Goal: Task Accomplishment & Management: Manage account settings

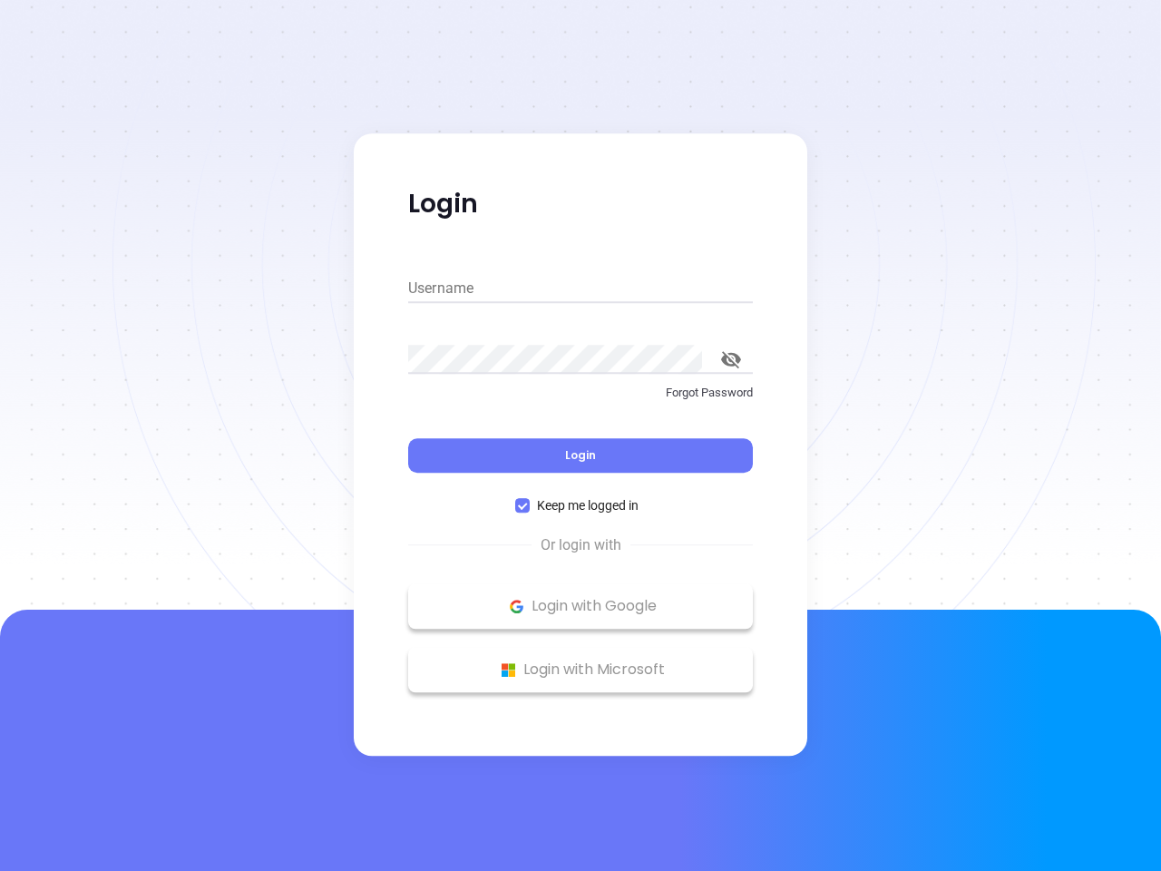
click at [581, 435] on div "Login" at bounding box center [580, 444] width 345 height 56
click at [581, 288] on input "Username" at bounding box center [580, 288] width 345 height 29
click at [731, 359] on icon "toggle password visibility" at bounding box center [731, 359] width 20 height 17
click at [581, 455] on span "Login" at bounding box center [580, 454] width 31 height 15
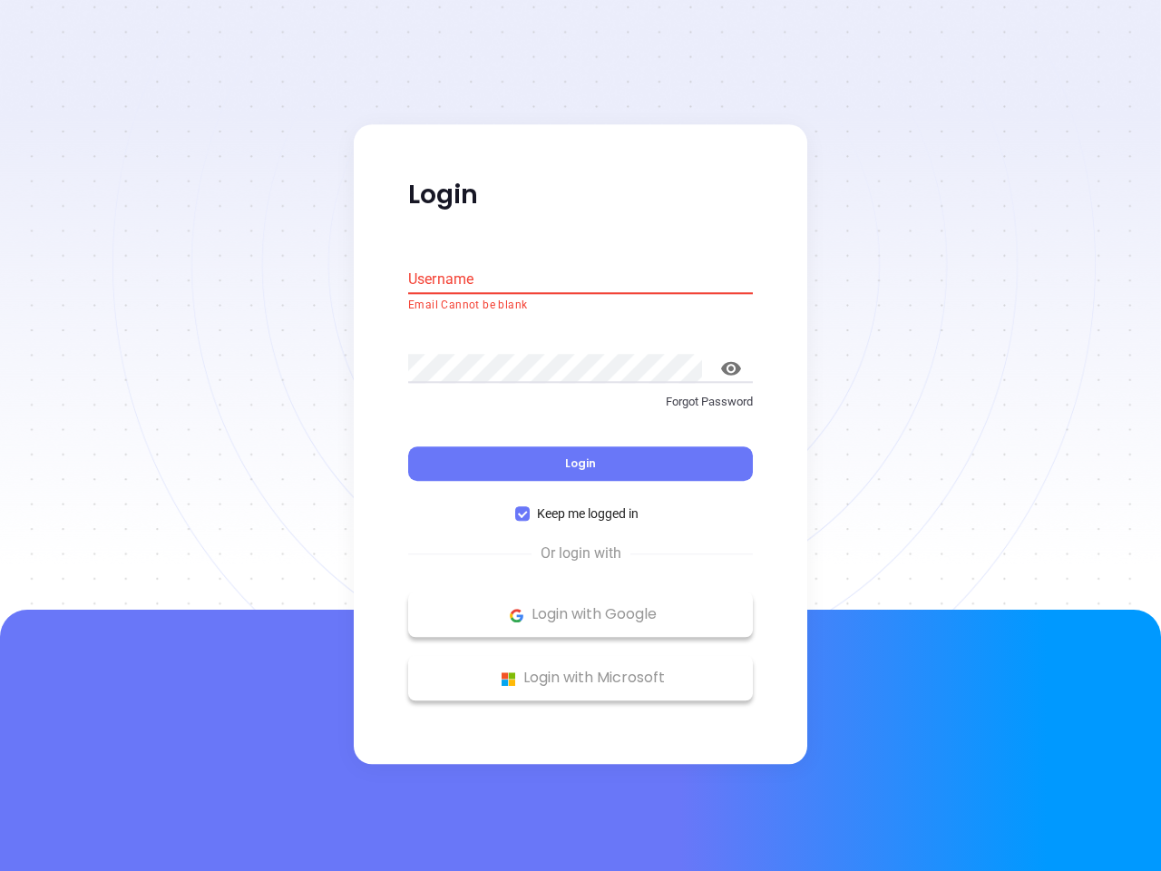
click at [581, 505] on span "Keep me logged in" at bounding box center [588, 514] width 116 height 20
click at [530, 507] on input "Keep me logged in" at bounding box center [522, 514] width 15 height 15
checkbox input "false"
click at [581, 606] on p "Login with Google" at bounding box center [580, 614] width 327 height 27
click at [581, 669] on p "Login with Microsoft" at bounding box center [580, 678] width 327 height 27
